Goal: Information Seeking & Learning: Check status

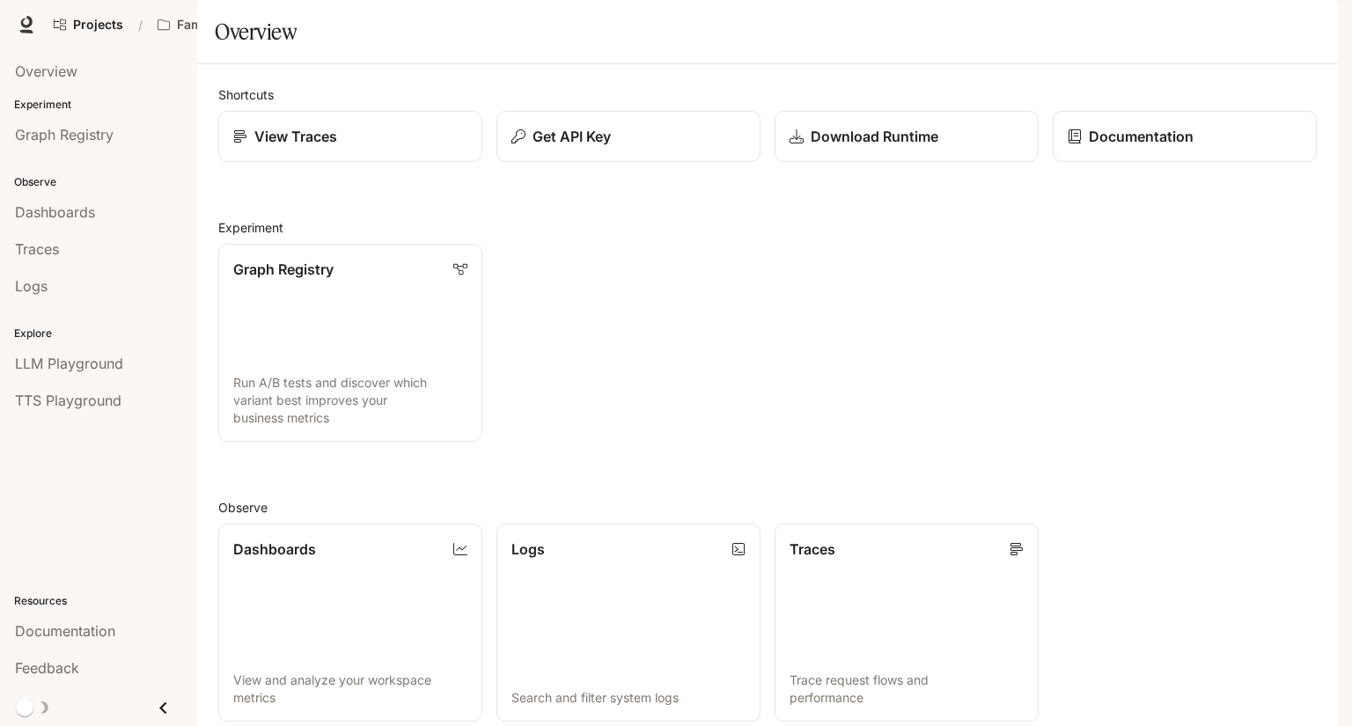
click at [1196, 24] on span "Documentation" at bounding box center [1196, 25] width 87 height 22
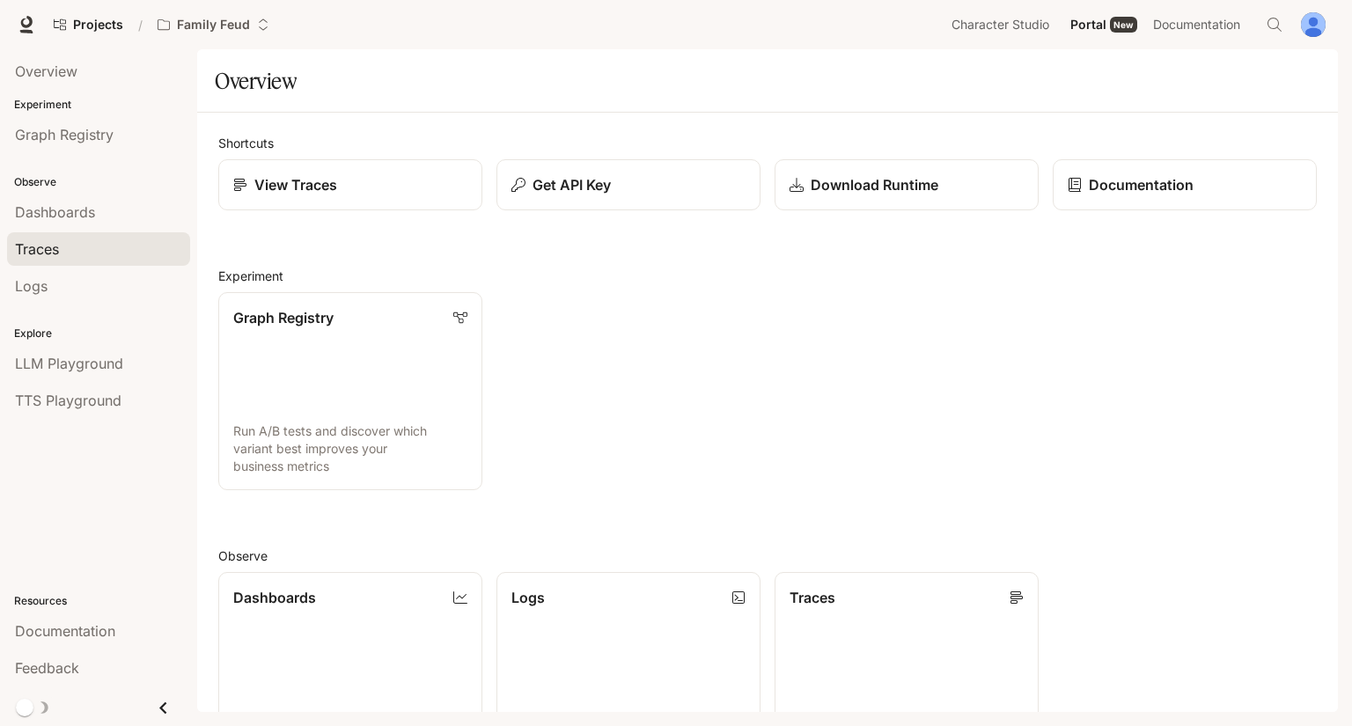
click at [118, 245] on div "Traces" at bounding box center [98, 249] width 167 height 21
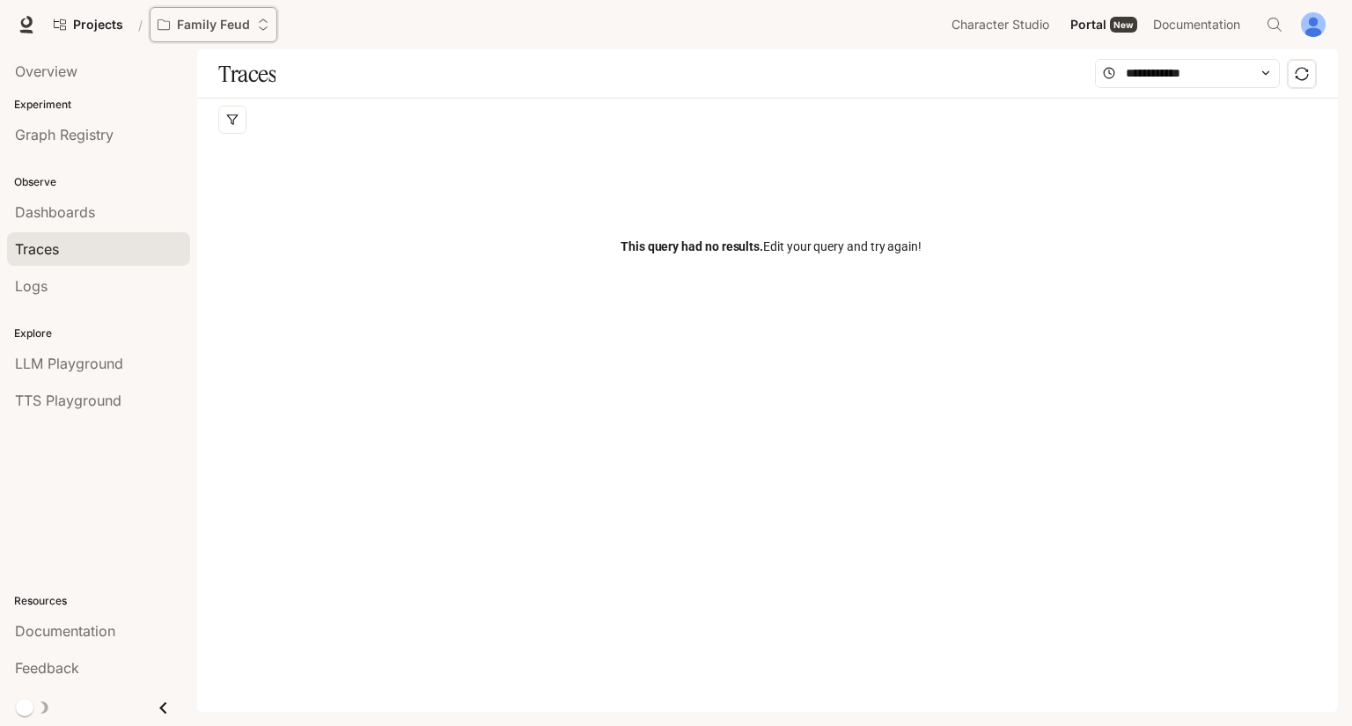
click at [210, 27] on p "Family Feud" at bounding box center [213, 25] width 73 height 15
click at [234, 87] on span "Love Bird Cam" at bounding box center [251, 83] width 158 height 13
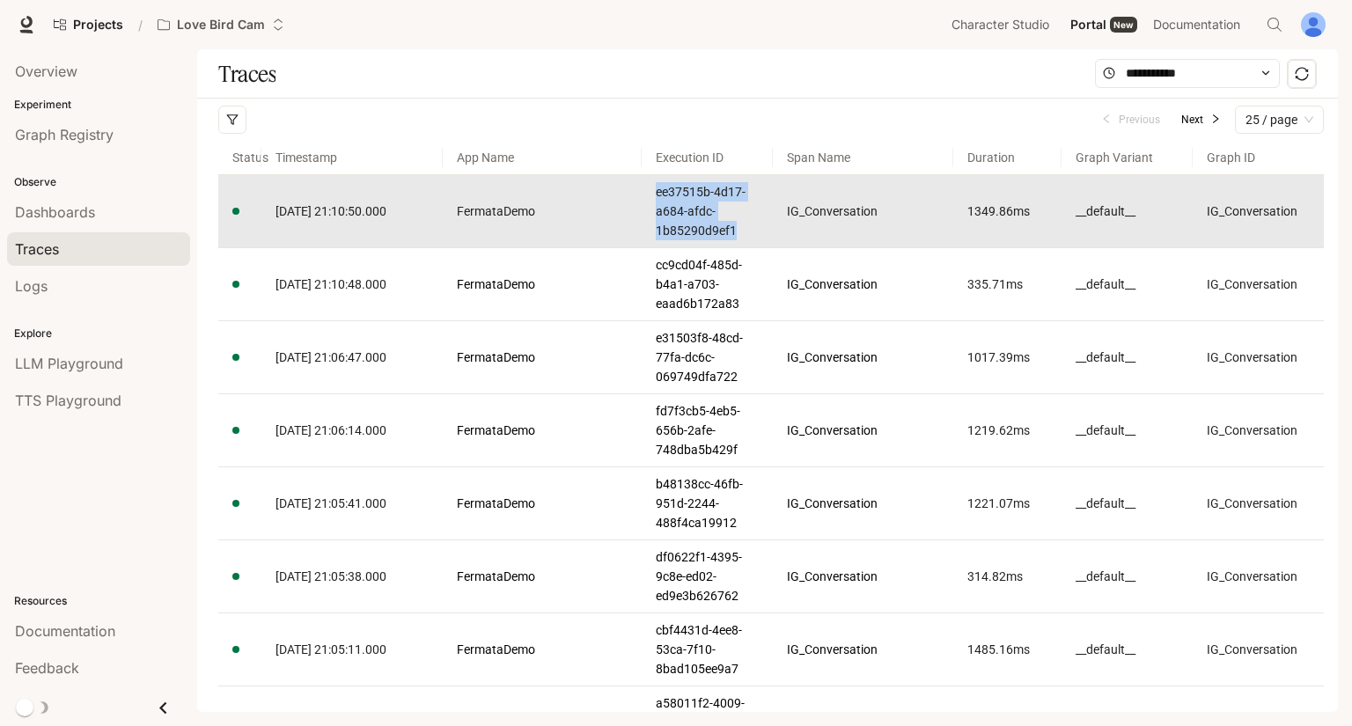
drag, startPoint x: 655, startPoint y: 191, endPoint x: 768, endPoint y: 239, distance: 122.6
click at [768, 239] on td "ee37515b-4d17-a684-afdc-1b85290d9ef1" at bounding box center [707, 211] width 131 height 73
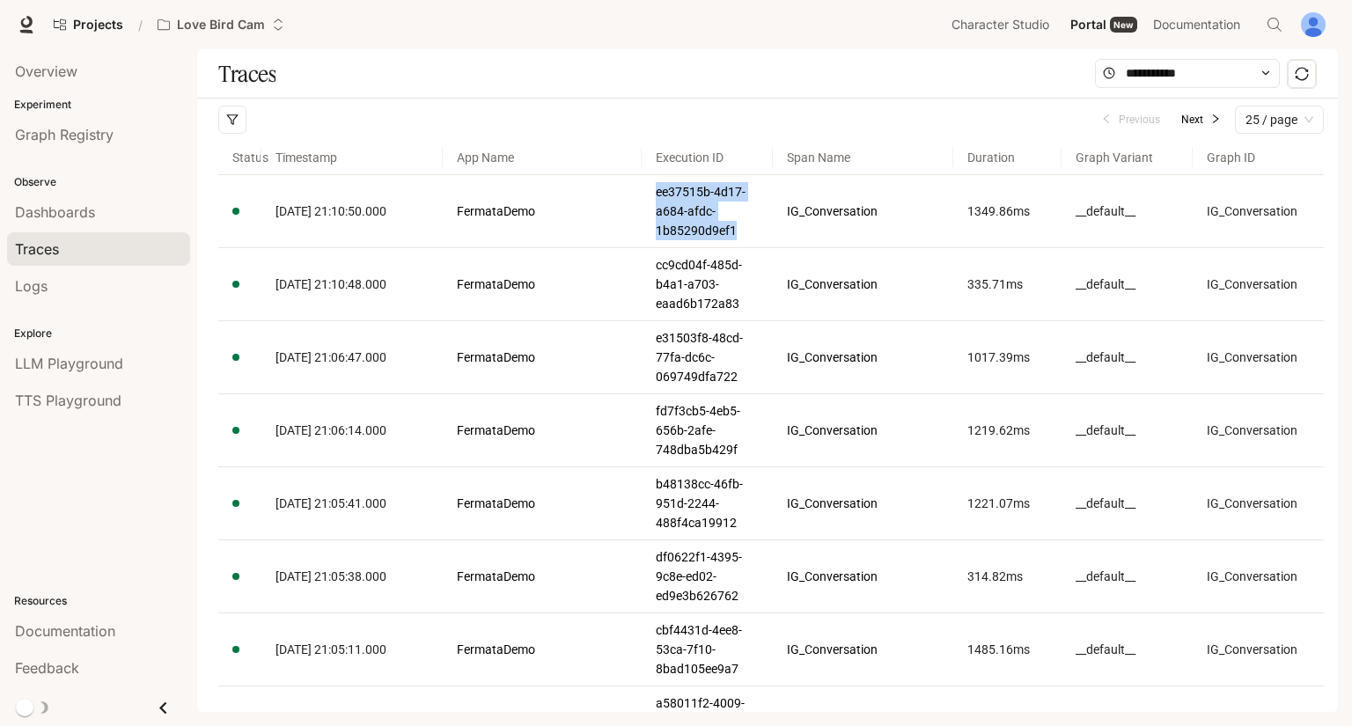
copy link "ee37515b-4d17-a684-afdc-1b85290d9ef1"
